Goal: Task Accomplishment & Management: Complete application form

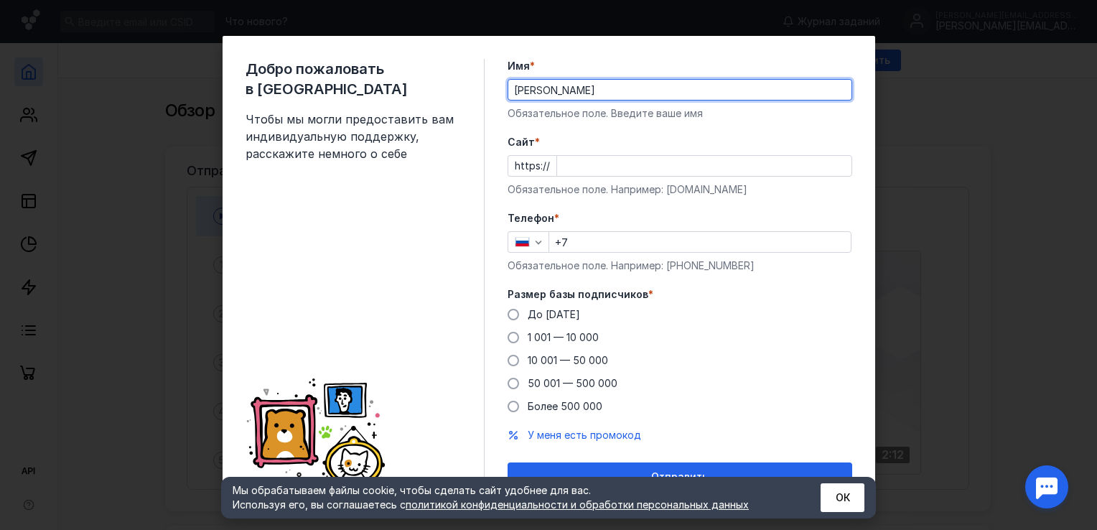
drag, startPoint x: 545, startPoint y: 93, endPoint x: 757, endPoint y: 90, distance: 211.7
click at [757, 90] on input "[PERSON_NAME]" at bounding box center [679, 90] width 343 height 20
type input "[PERSON_NAME]"
click at [475, 165] on div "Добро пожаловать в Sendsay Чтобы мы могли предоставить вам индивидуальную подде…" at bounding box center [364, 275] width 239 height 432
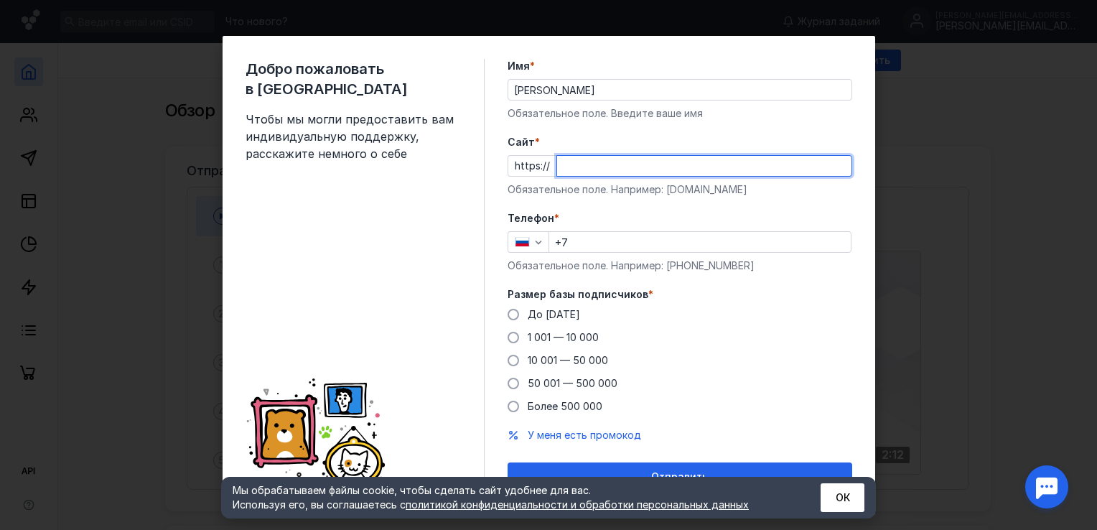
click at [557, 162] on input "Cайт *" at bounding box center [704, 166] width 294 height 20
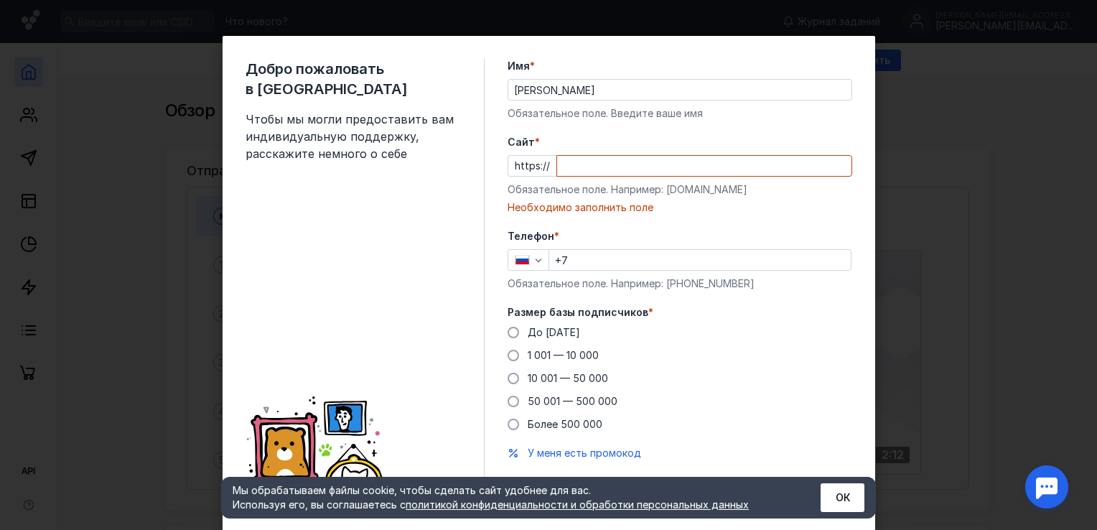
click at [952, 205] on div "Добро пожаловать в Sendsay Чтобы мы могли предоставить вам индивидуальную подде…" at bounding box center [548, 265] width 1097 height 530
paste input "[DOMAIN_NAME][URL]"
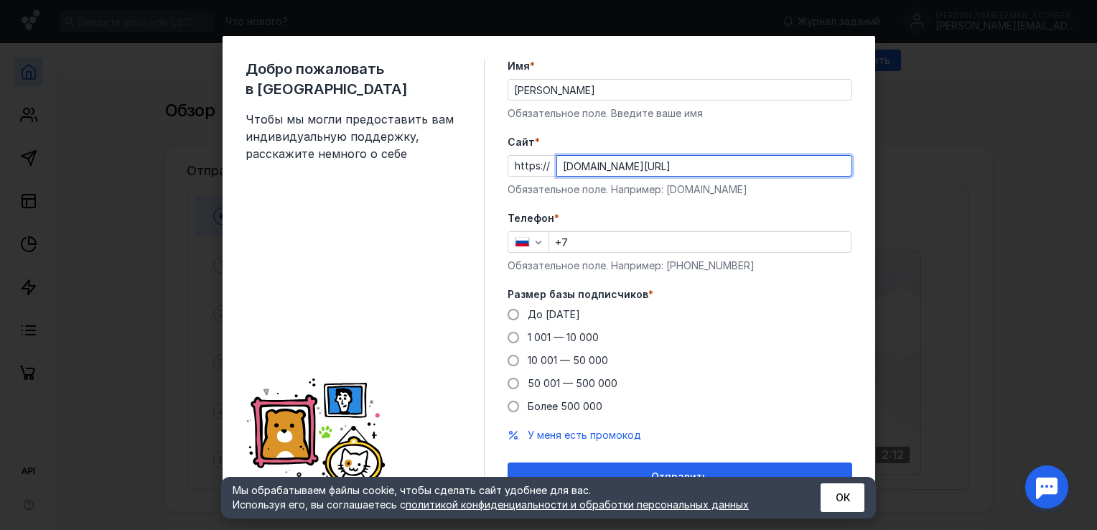
type input "[DOMAIN_NAME][URL]"
click at [587, 237] on input "+7" at bounding box center [699, 242] width 301 height 20
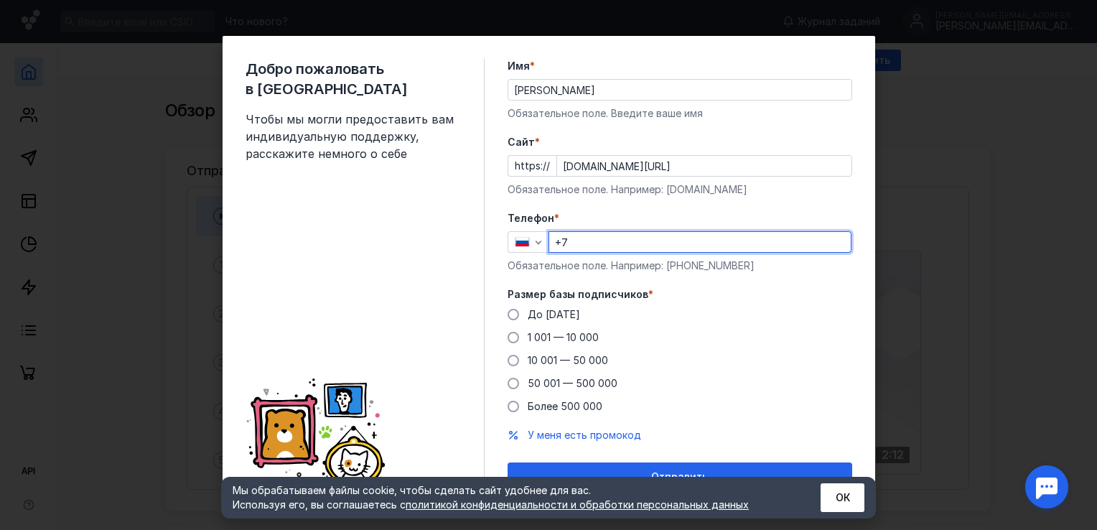
type input "[PHONE_NUMBER]"
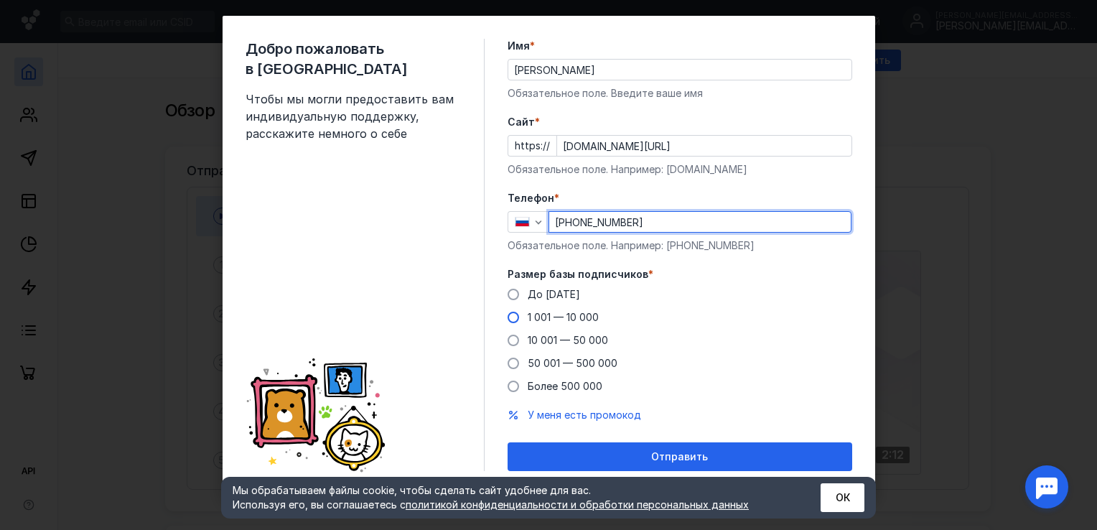
click at [508, 320] on span at bounding box center [512, 316] width 11 height 11
click at [0, 0] on input "1 001 — 10 000" at bounding box center [0, 0] width 0 height 0
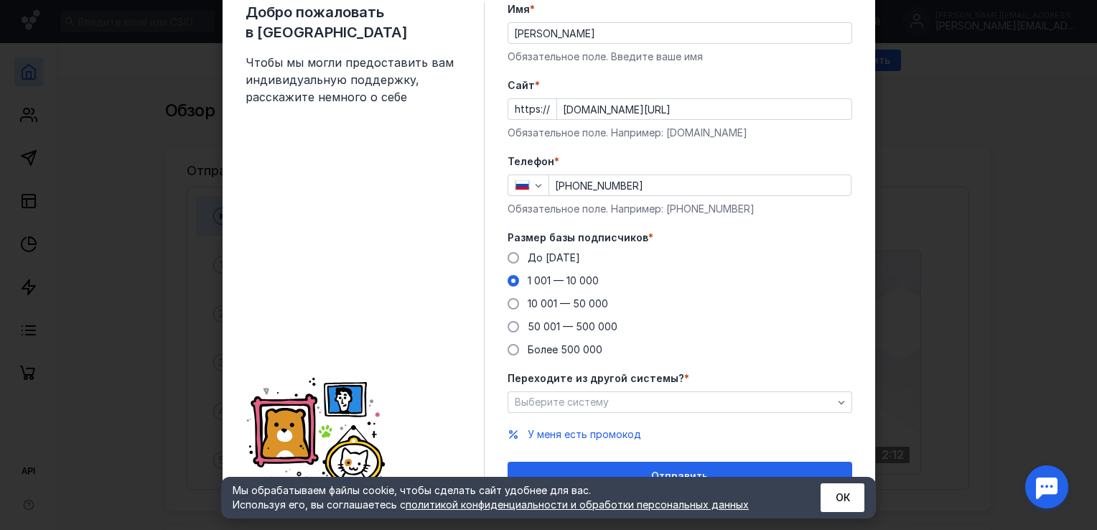
scroll to position [75, 0]
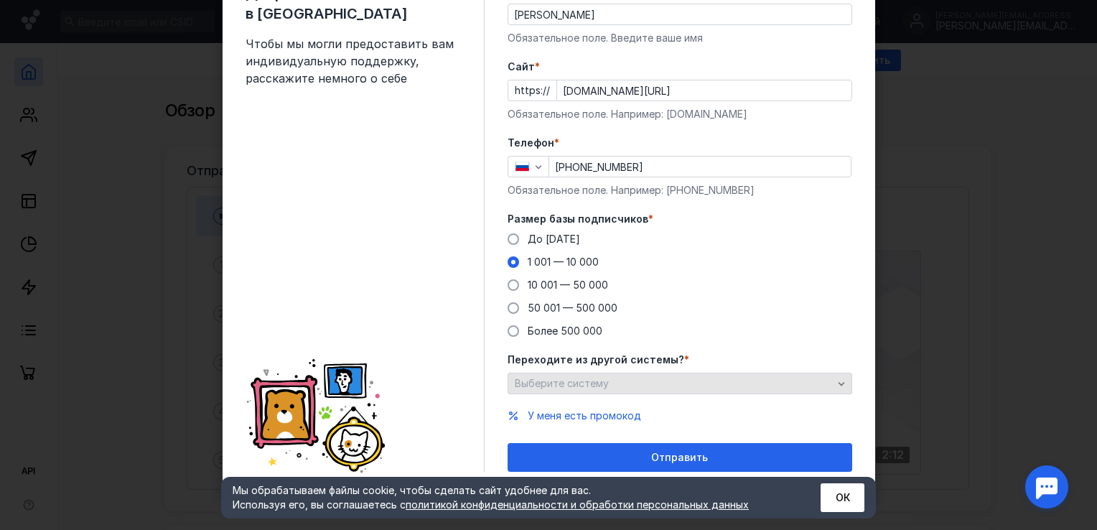
click at [571, 378] on span "Выберите систему" at bounding box center [562, 383] width 94 height 12
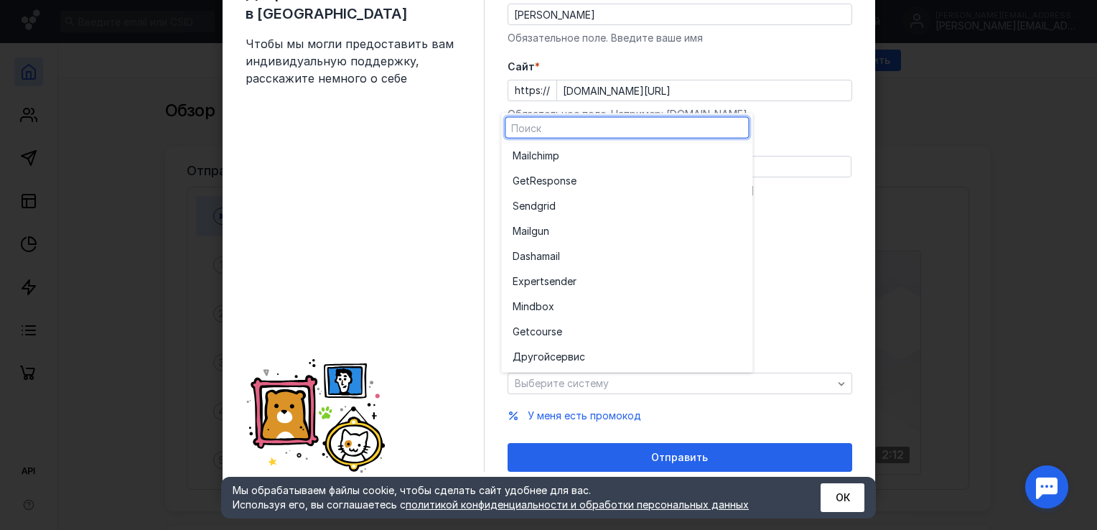
scroll to position [0, 0]
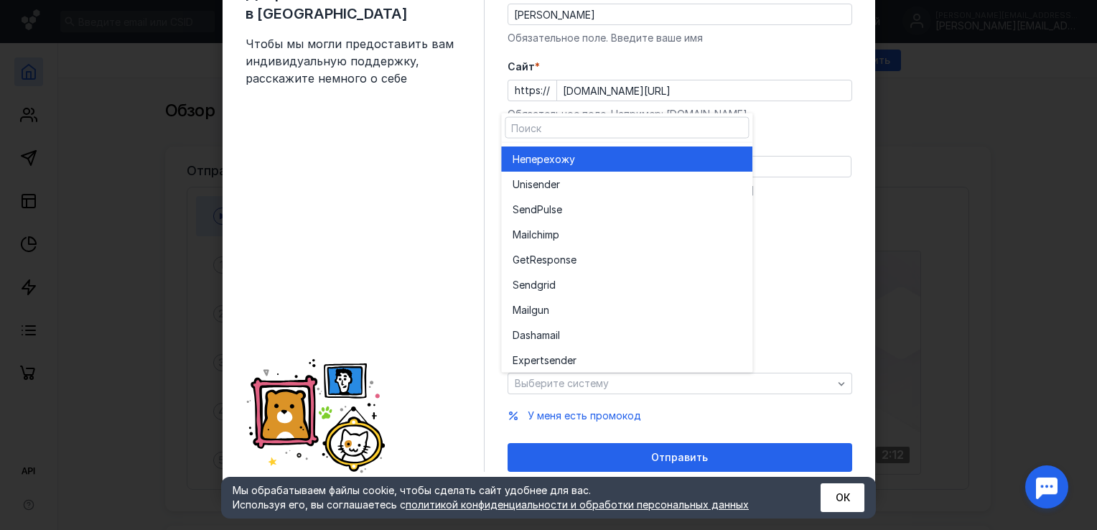
click at [573, 161] on span "перехожу" at bounding box center [550, 158] width 50 height 14
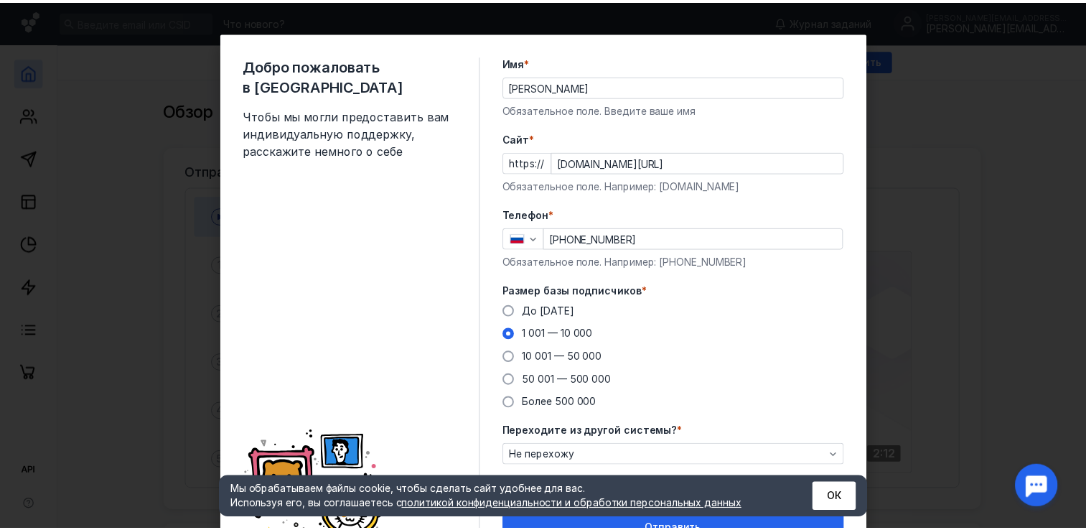
scroll to position [75, 0]
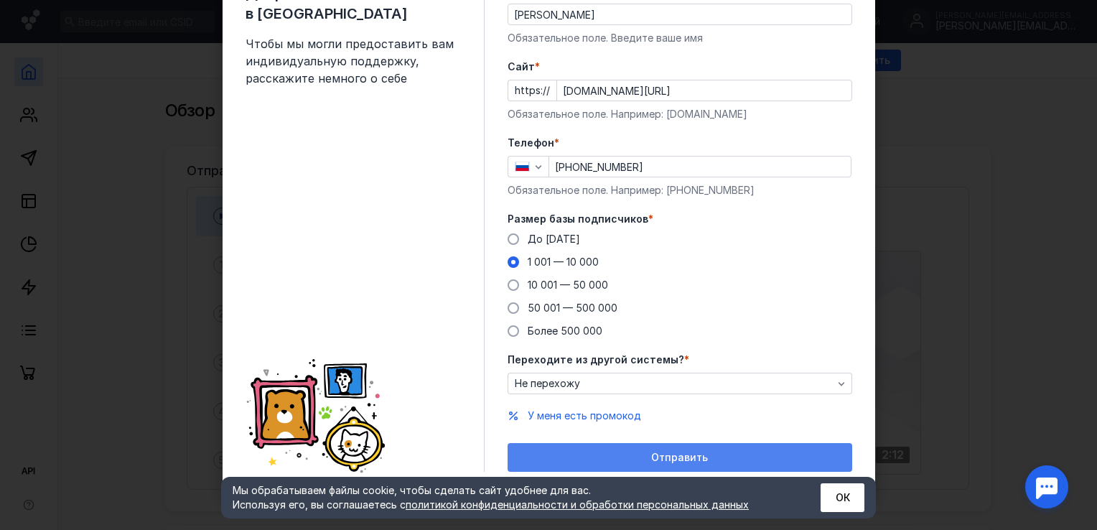
click at [655, 466] on div "Отправить" at bounding box center [679, 457] width 344 height 29
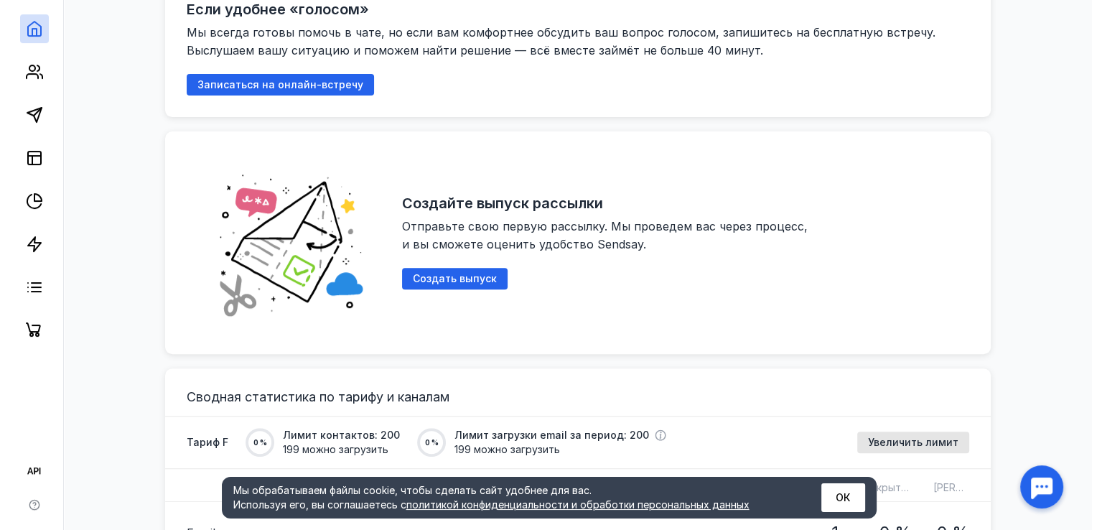
scroll to position [646, 0]
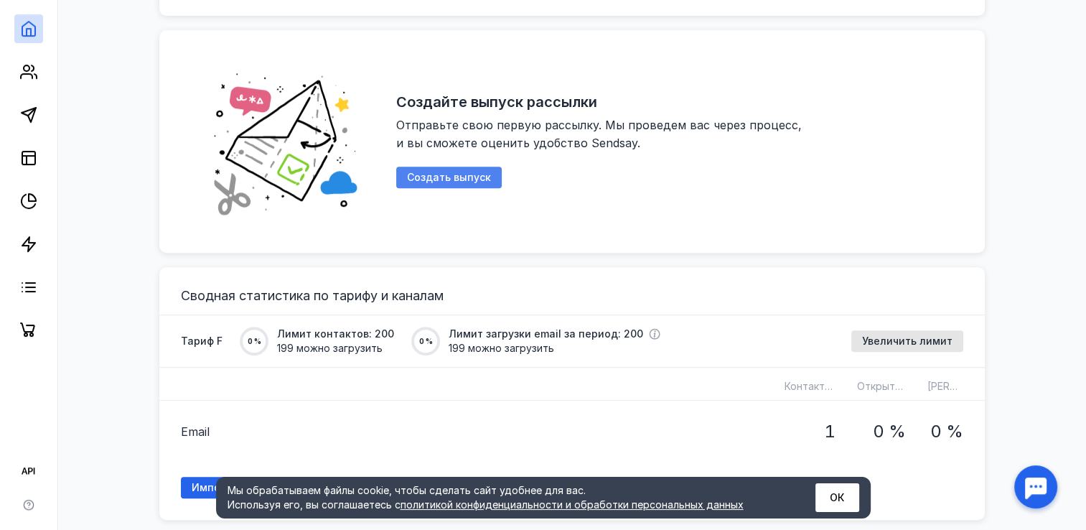
click at [451, 178] on span "Создать выпуск" at bounding box center [449, 178] width 84 height 12
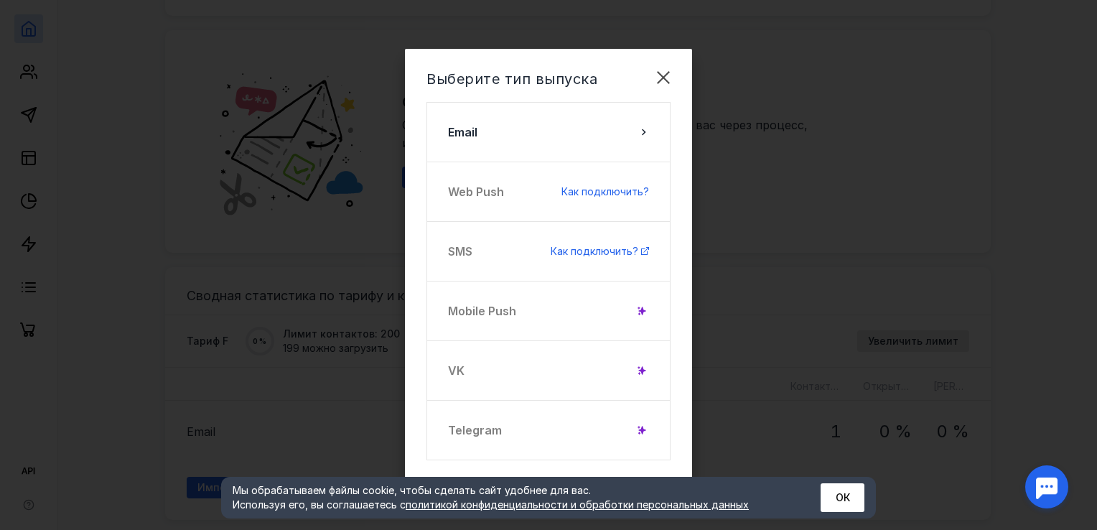
click at [471, 192] on div "Web Push Как подключить?" at bounding box center [548, 191] width 244 height 60
click at [611, 192] on span "Как подключить?" at bounding box center [605, 191] width 88 height 12
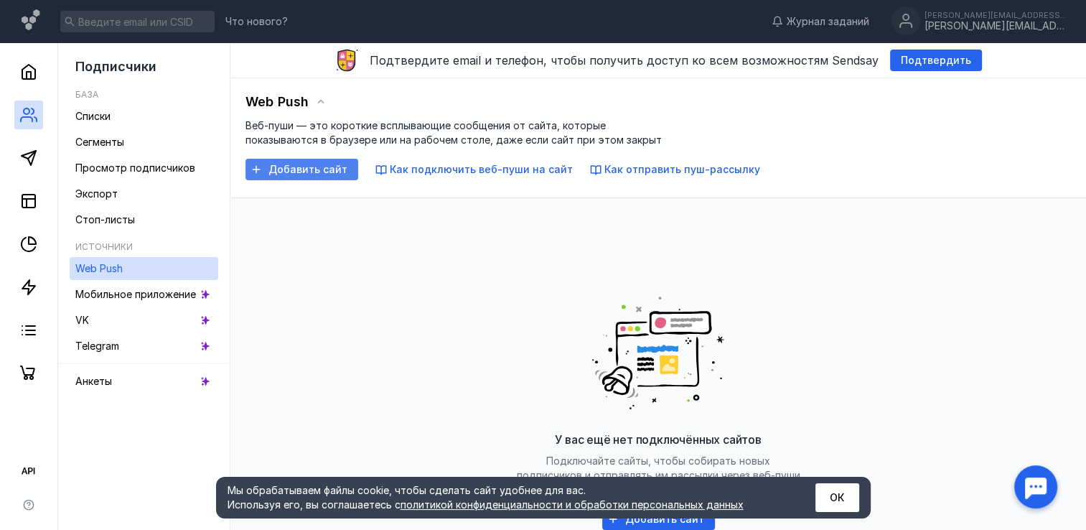
click at [332, 165] on span "Добавить сайт" at bounding box center [307, 170] width 79 height 12
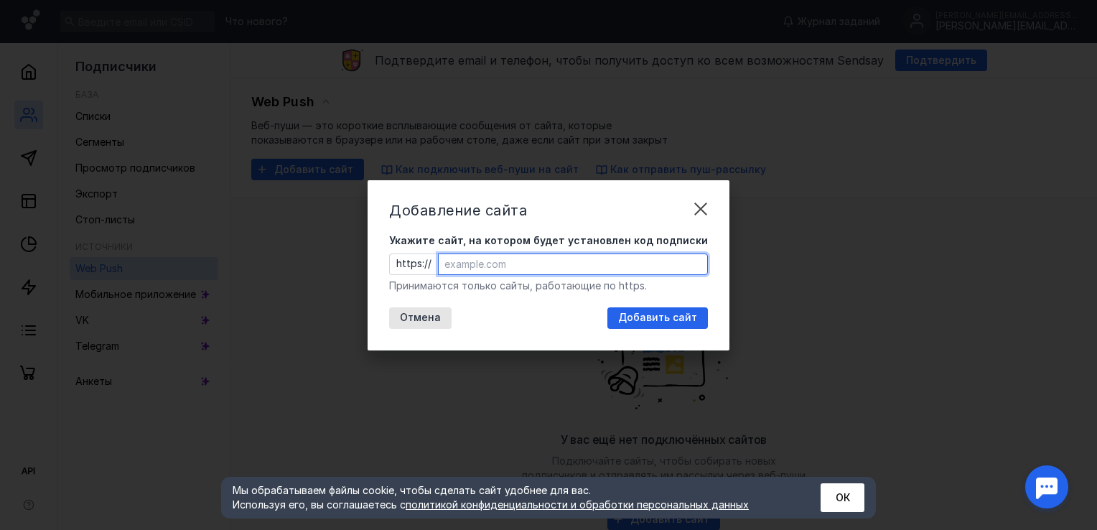
paste input "[DOMAIN_NAME][URL]"
type input "[DOMAIN_NAME][URL]"
click at [641, 317] on span "Добавить сайт" at bounding box center [657, 317] width 79 height 12
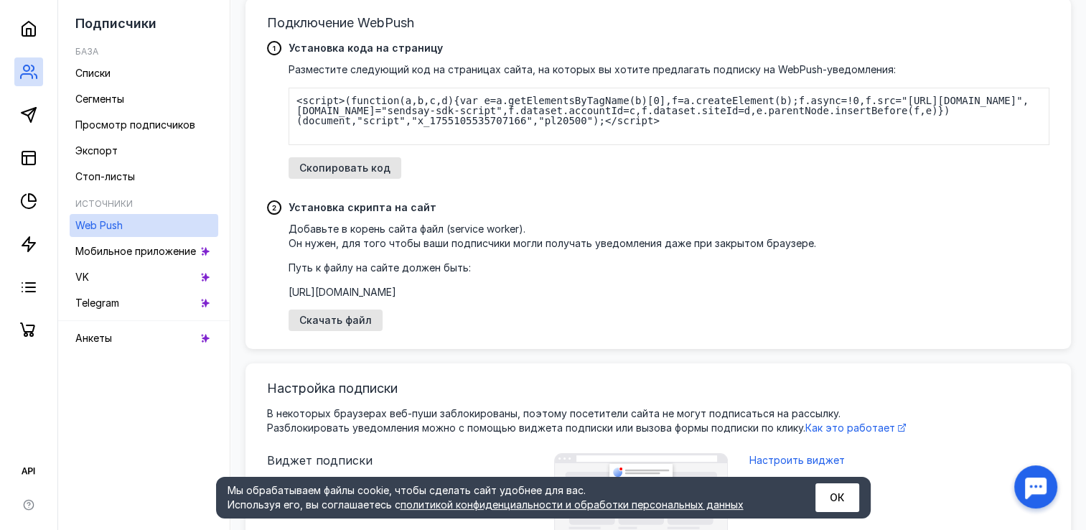
scroll to position [215, 0]
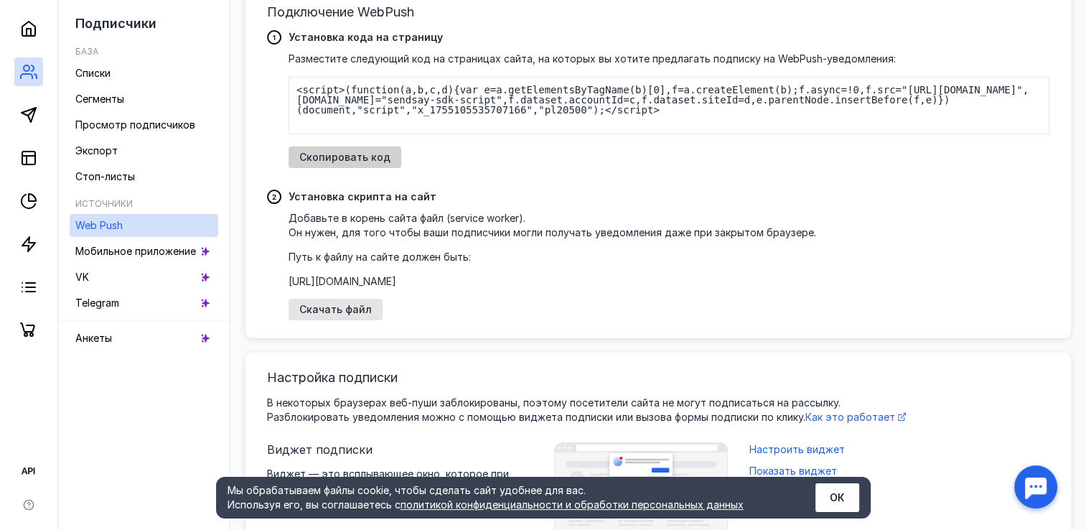
click at [378, 158] on span "Скопировать код" at bounding box center [344, 157] width 91 height 12
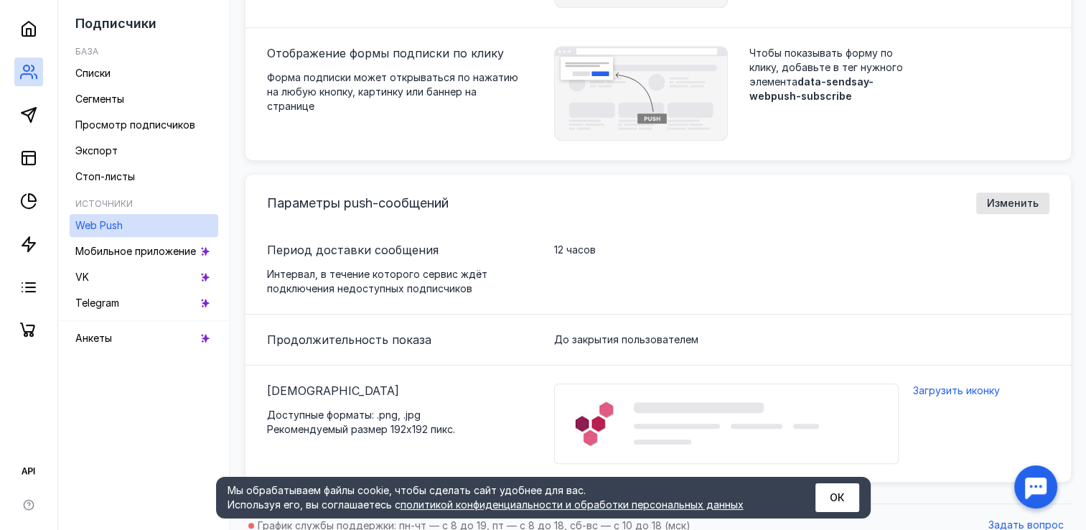
scroll to position [759, 0]
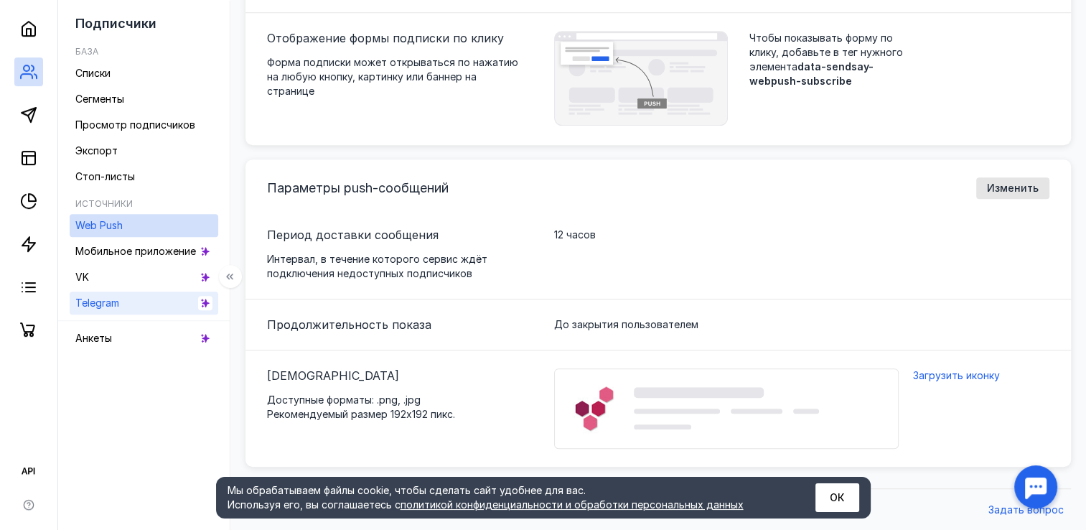
click at [128, 300] on link "Telegram" at bounding box center [144, 302] width 149 height 23
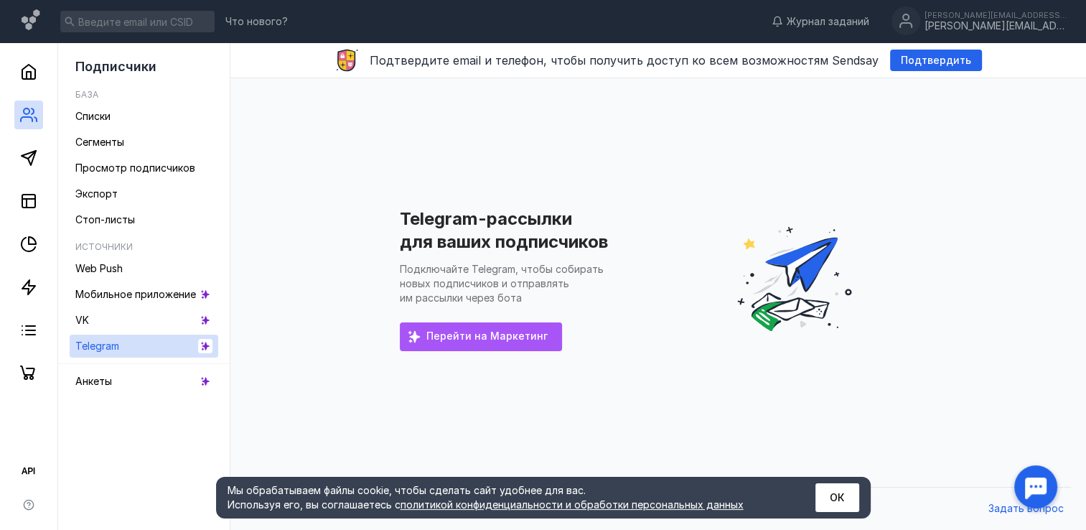
click at [465, 339] on span "Перейти на Маркетинг" at bounding box center [486, 336] width 121 height 12
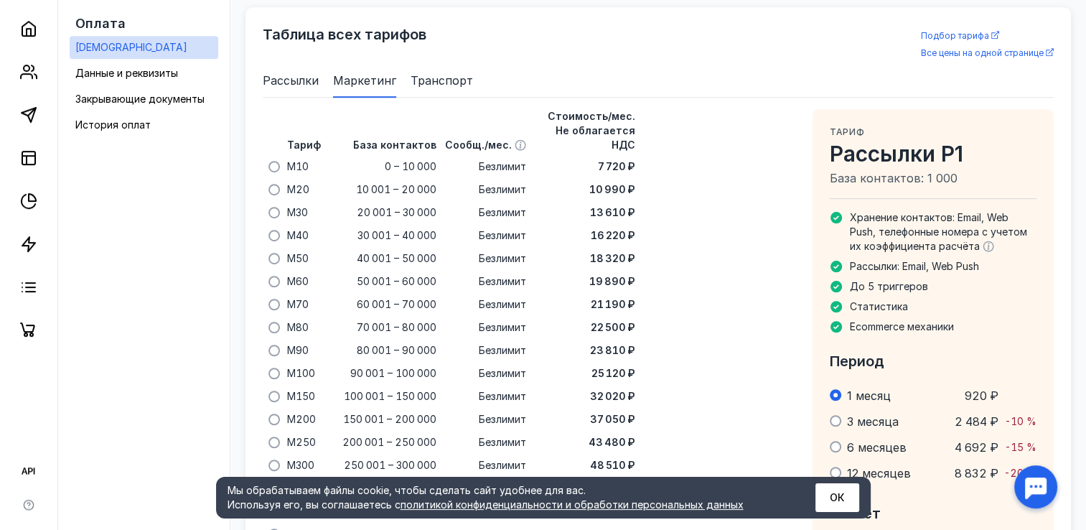
scroll to position [928, 0]
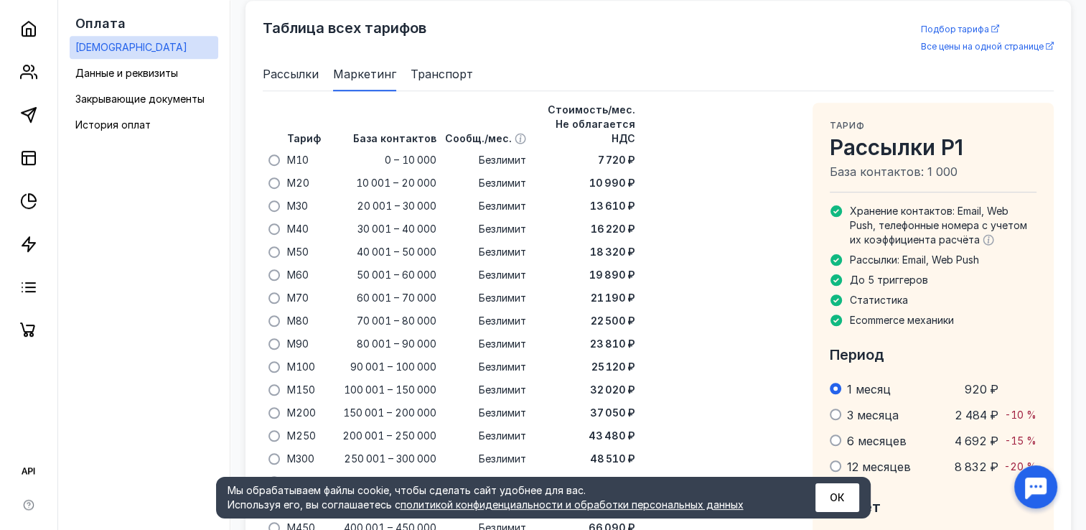
click at [273, 67] on span "Рассылки" at bounding box center [291, 73] width 56 height 17
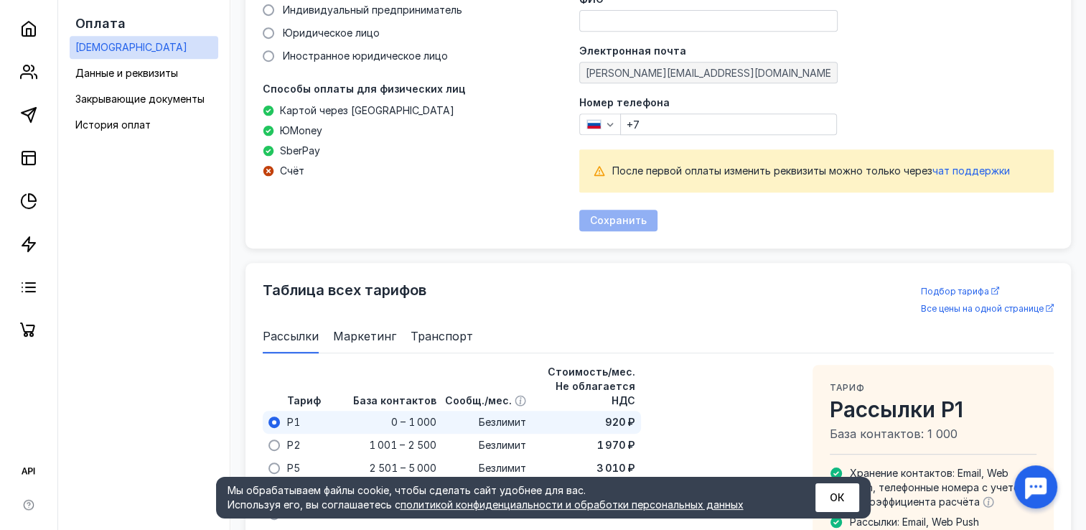
scroll to position [641, 0]
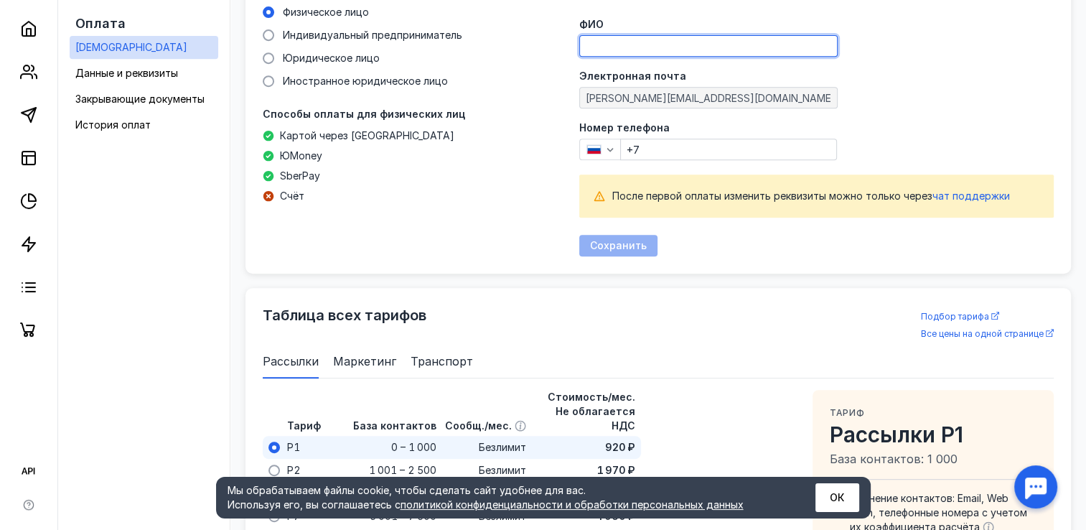
click at [612, 42] on input "ФИО" at bounding box center [708, 46] width 257 height 20
type input "[PERSON_NAME]"
click at [514, 158] on div "Физическое лицо Индивидуальный предприниматель Юридическое лицо Иностранное юри…" at bounding box center [412, 130] width 299 height 251
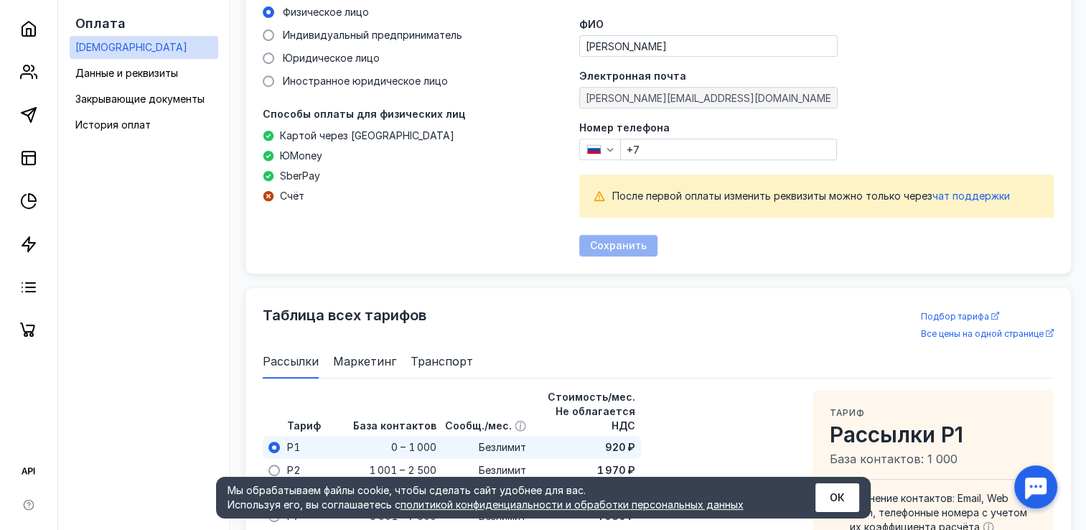
click at [680, 152] on input "+7" at bounding box center [728, 149] width 215 height 20
type input "[PHONE_NUMBER]"
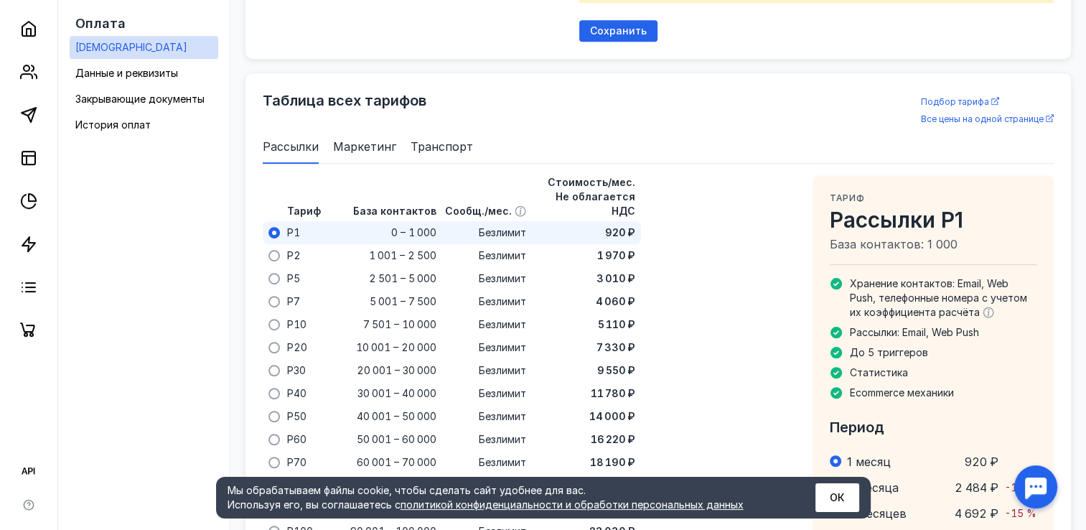
scroll to position [856, 0]
click at [596, 22] on div "Сохранить" at bounding box center [618, 30] width 78 height 22
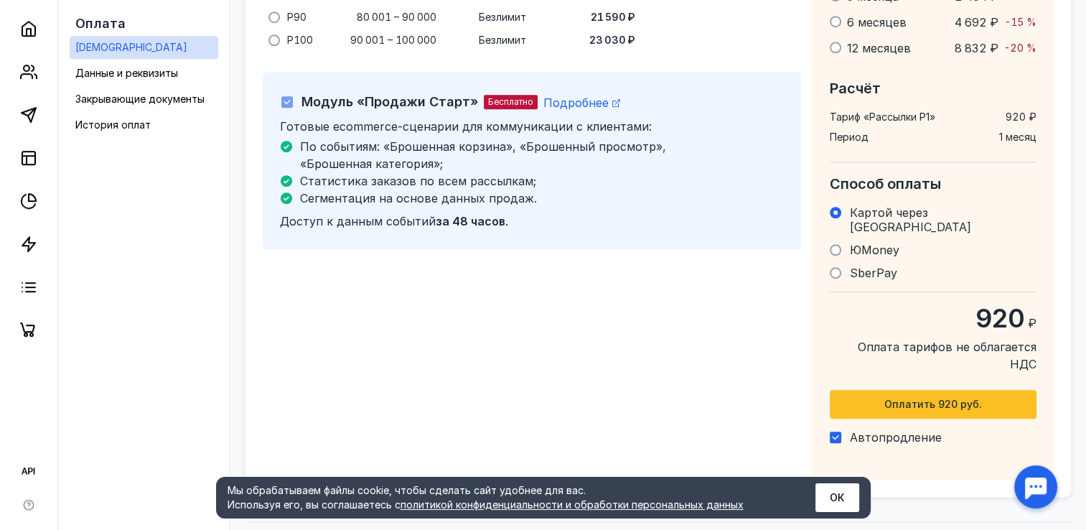
scroll to position [1158, 0]
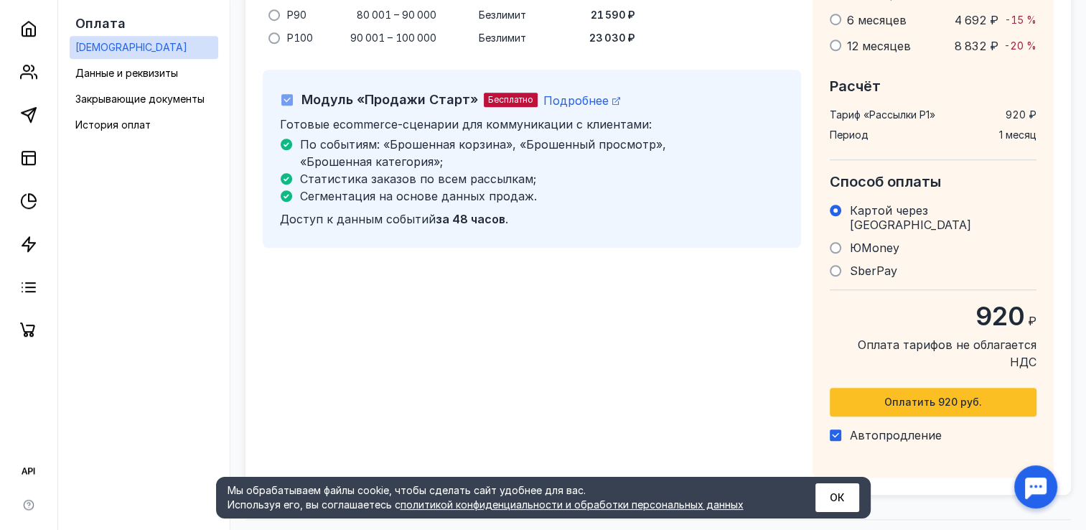
click at [833, 429] on div at bounding box center [835, 434] width 11 height 11
click at [833, 428] on input "Автопродление" at bounding box center [834, 432] width 9 height 9
checkbox input "false"
click at [557, 93] on span "Подробнее" at bounding box center [575, 100] width 65 height 14
click at [843, 499] on button "ОК" at bounding box center [837, 497] width 44 height 29
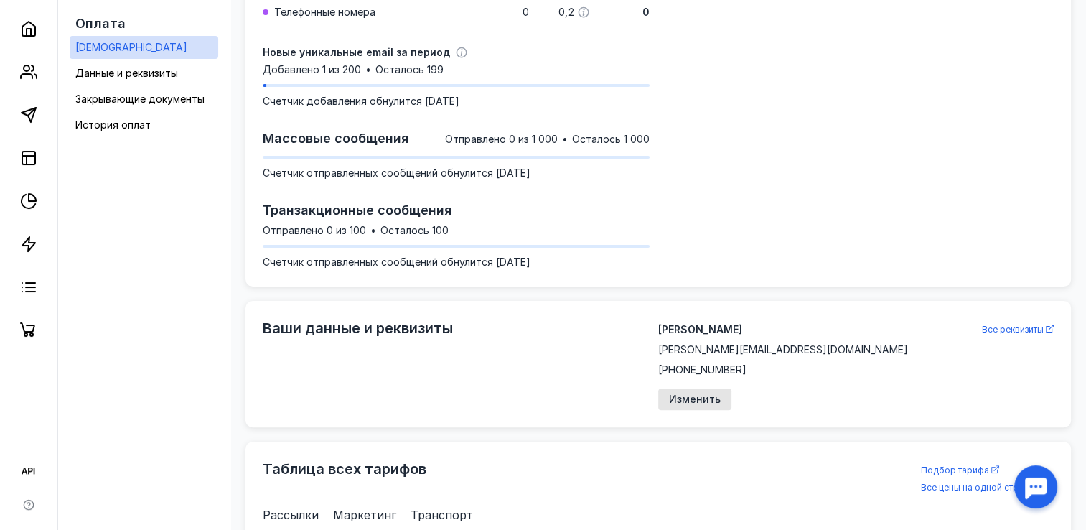
scroll to position [0, 0]
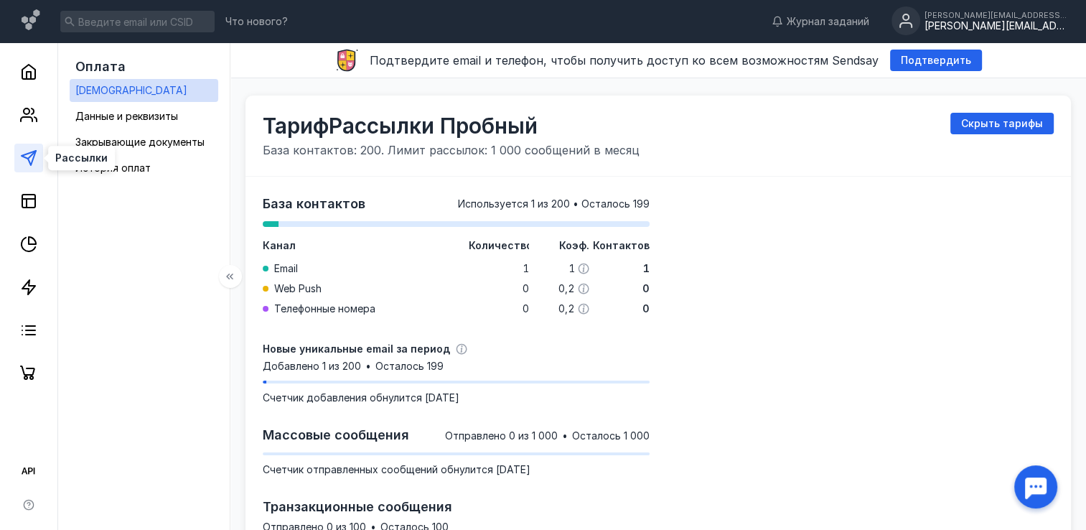
click at [29, 154] on icon at bounding box center [28, 157] width 17 height 17
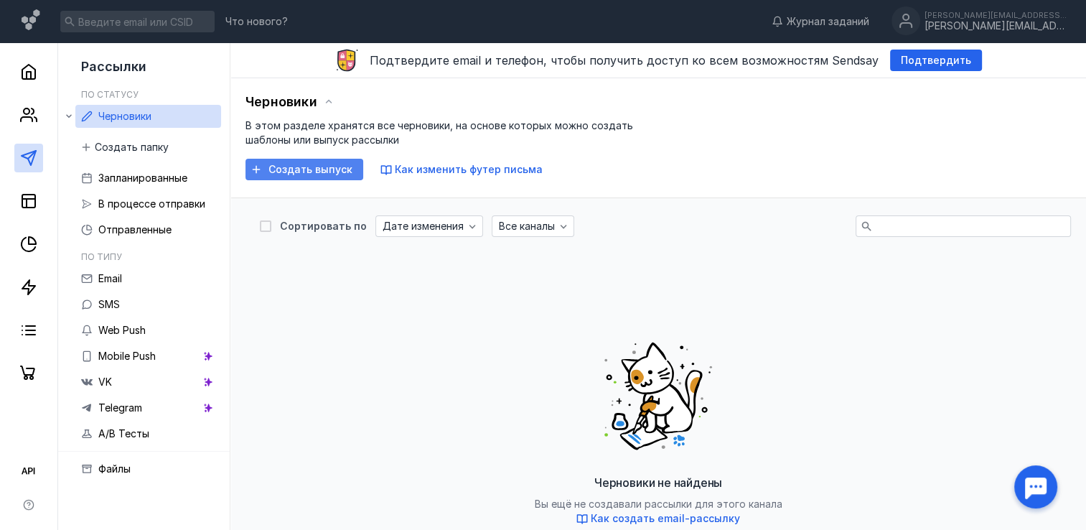
click at [329, 172] on span "Создать выпуск" at bounding box center [310, 170] width 84 height 12
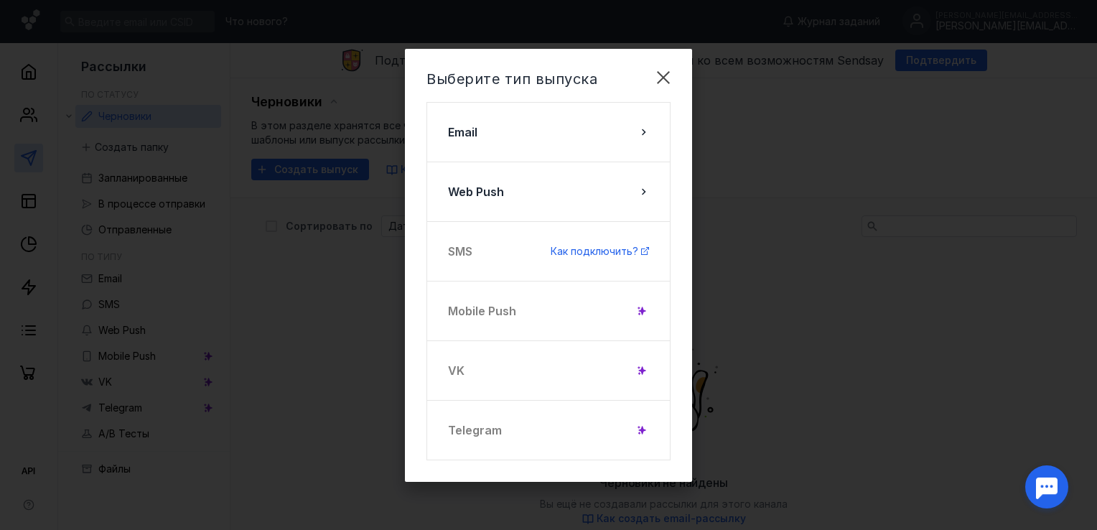
click at [502, 417] on div "Telegram" at bounding box center [548, 430] width 244 height 60
click at [472, 430] on div "Telegram" at bounding box center [548, 430] width 244 height 60
click at [650, 423] on div "Telegram" at bounding box center [548, 430] width 244 height 60
click at [638, 433] on icon at bounding box center [642, 430] width 10 height 10
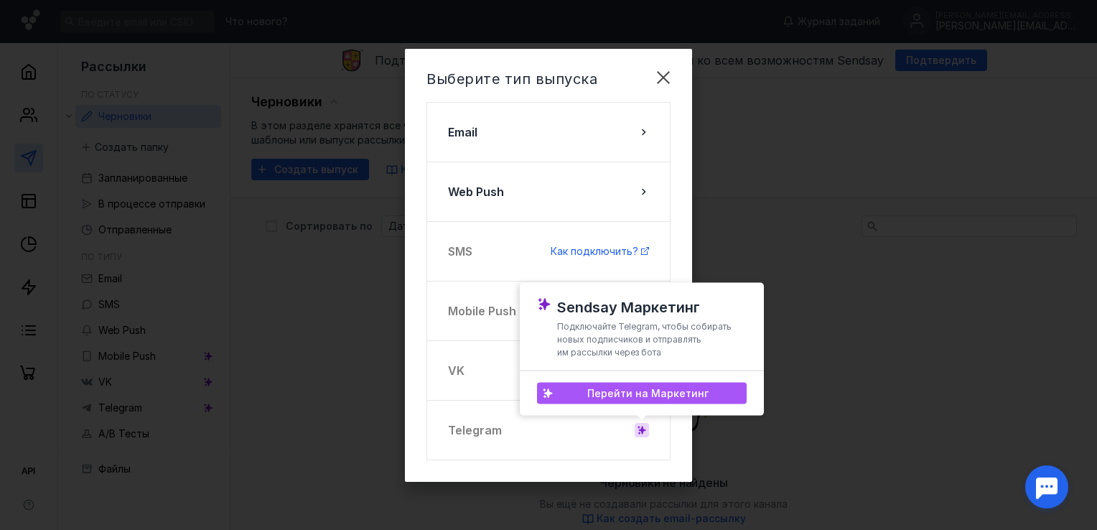
click at [643, 391] on span "Перейти на Маркетинг" at bounding box center [647, 393] width 121 height 12
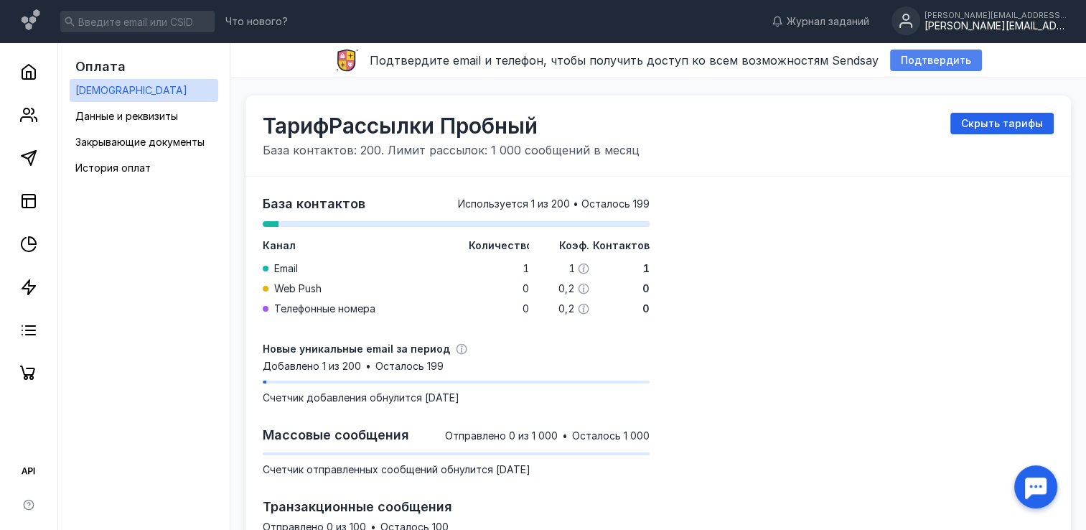
click at [901, 58] on span "Подтвердить" at bounding box center [936, 61] width 70 height 12
